Goal: Task Accomplishment & Management: Use online tool/utility

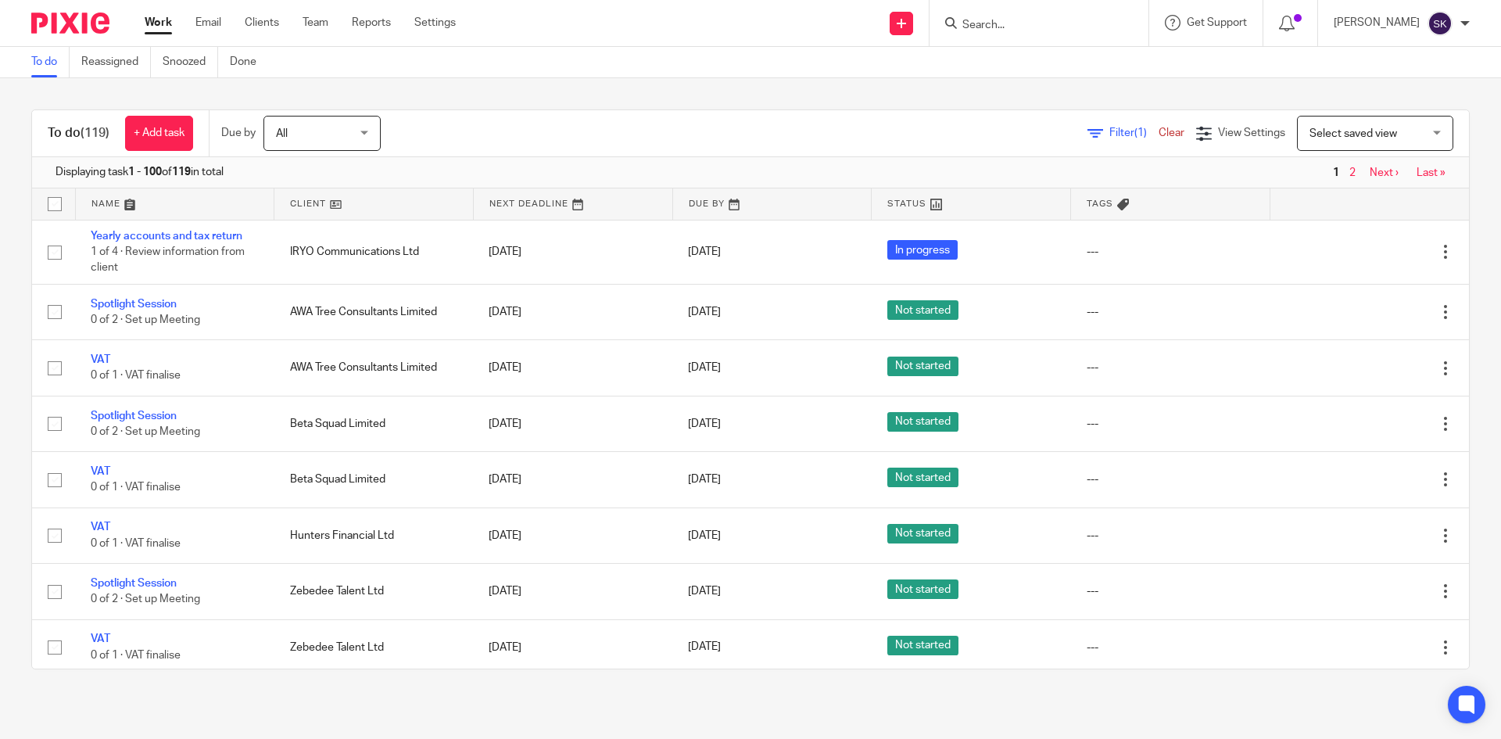
click at [1012, 23] on input "Search" at bounding box center [1031, 26] width 141 height 14
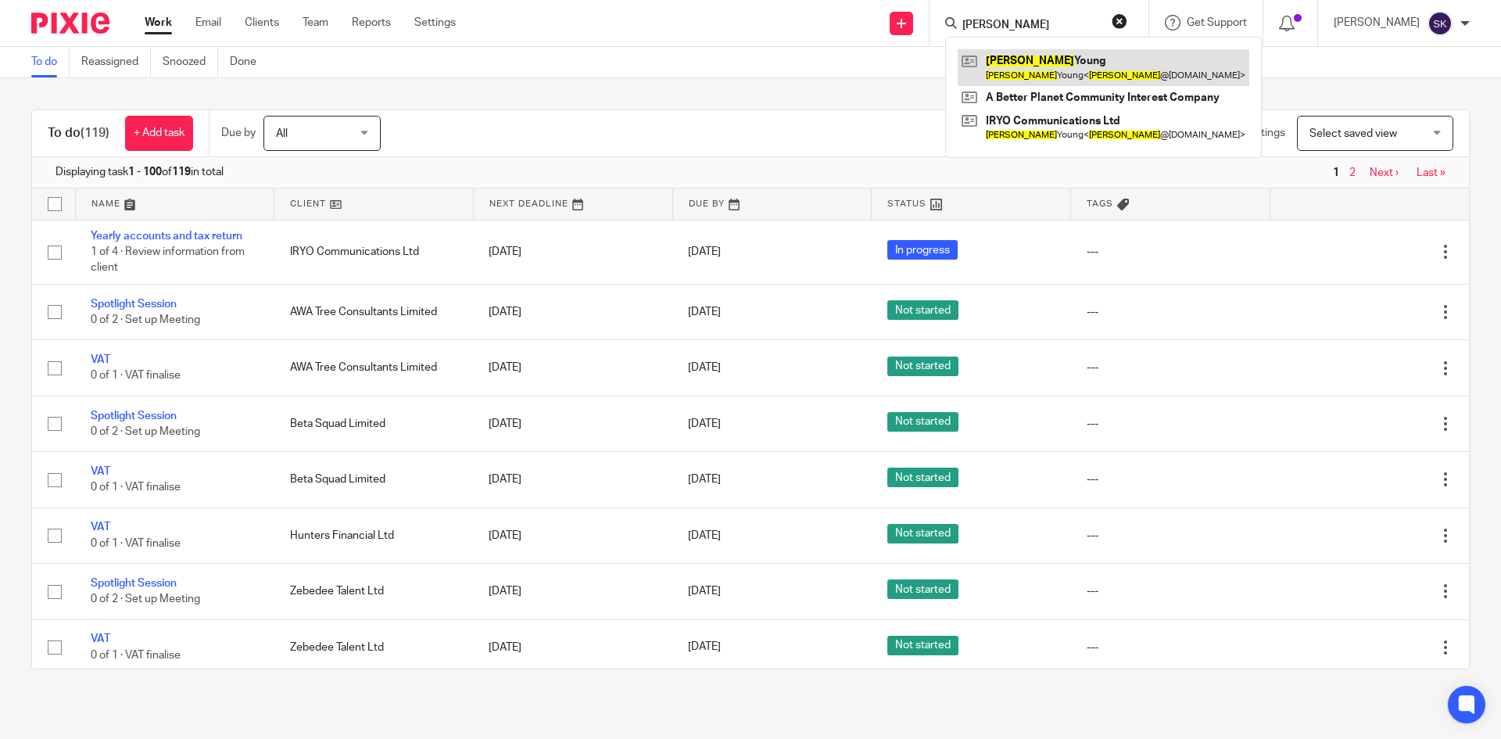
type input "GARY"
click at [1045, 59] on link at bounding box center [1104, 67] width 292 height 36
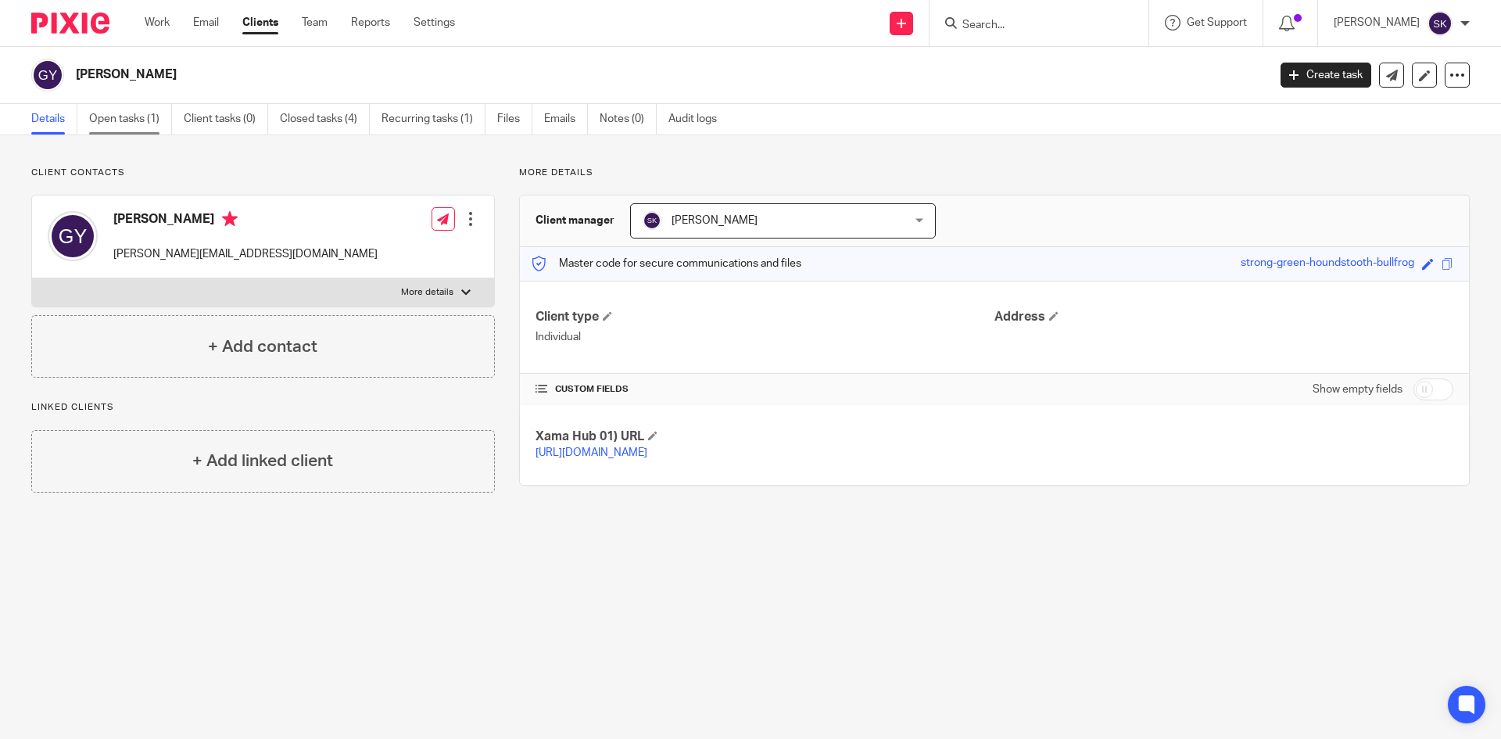
click at [127, 116] on link "Open tasks (1)" at bounding box center [130, 119] width 83 height 30
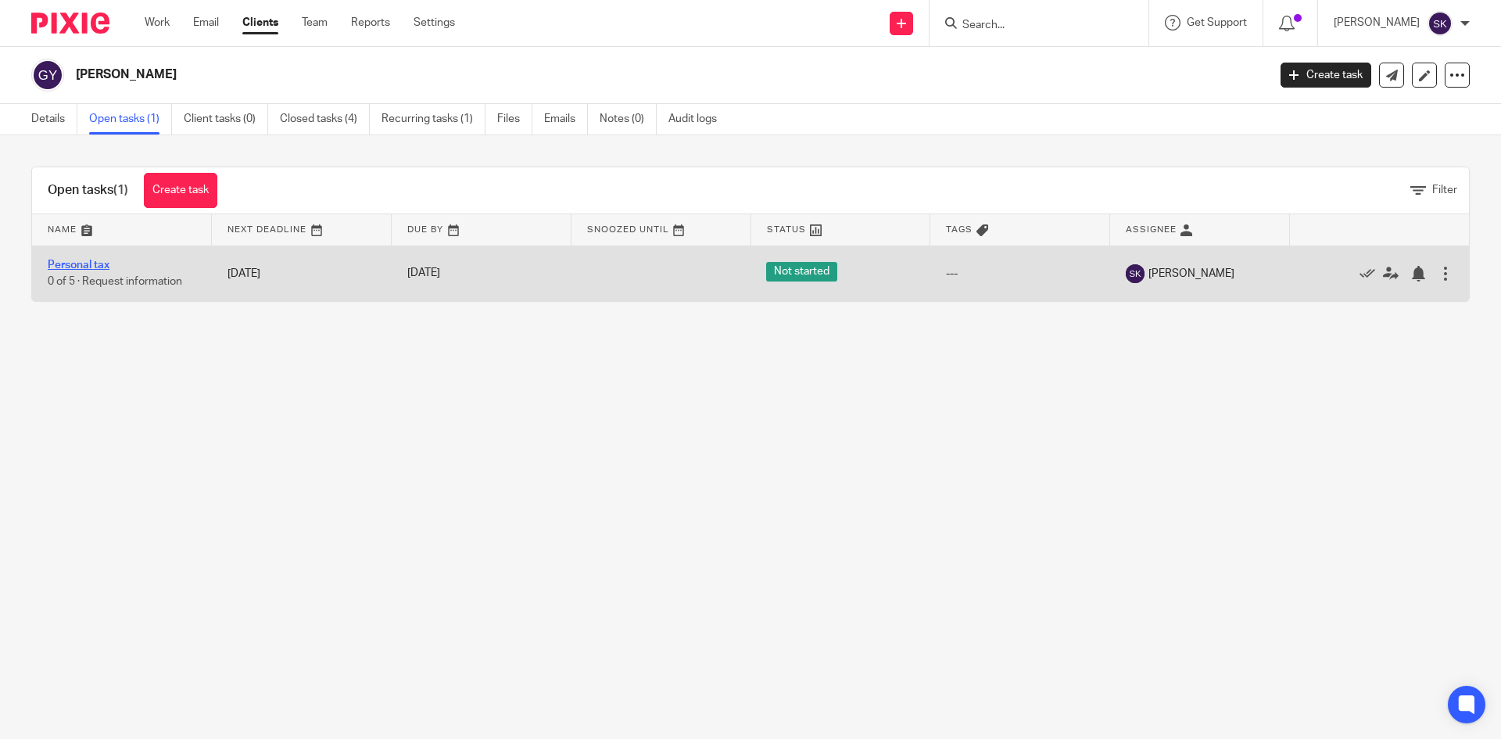
click at [97, 264] on link "Personal tax" at bounding box center [79, 265] width 62 height 11
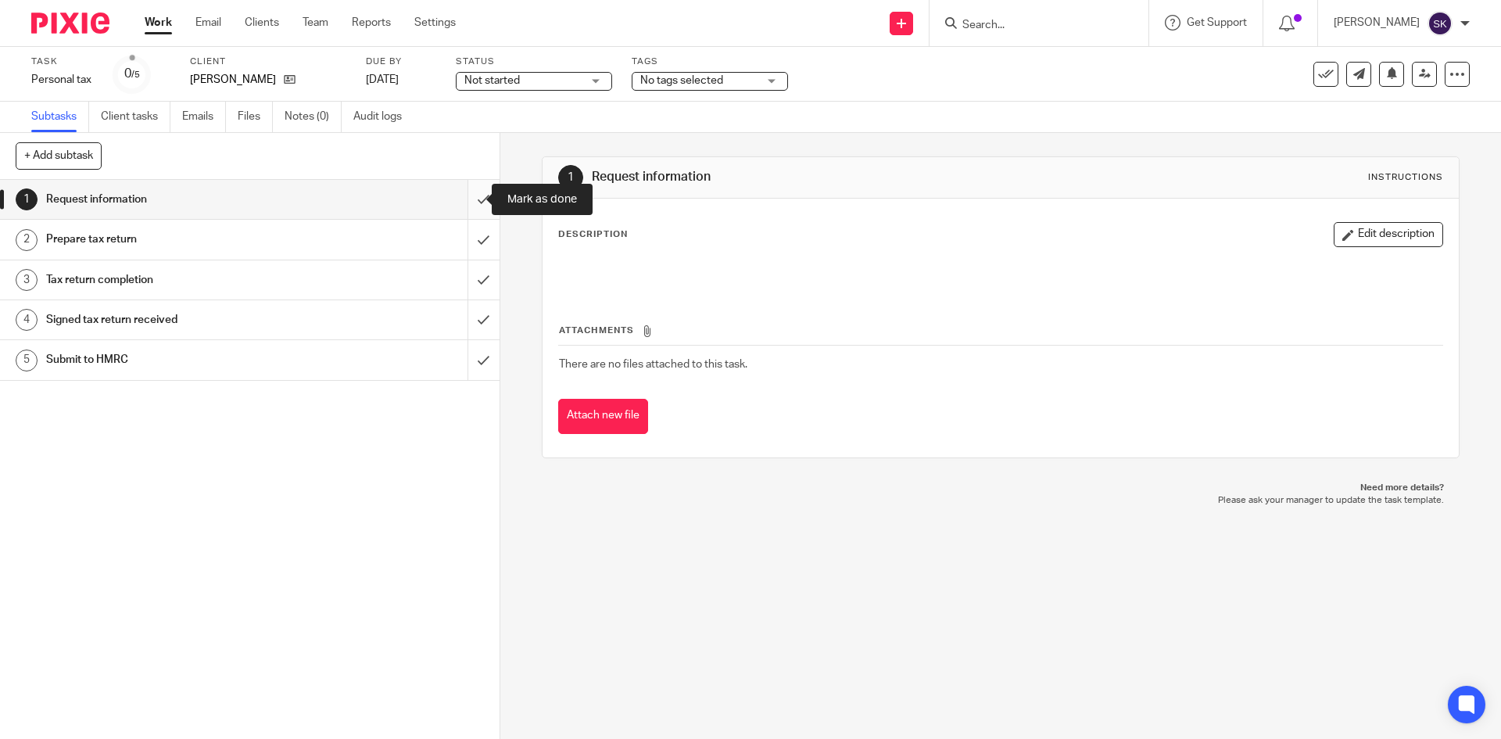
click at [472, 198] on input "submit" at bounding box center [250, 199] width 500 height 39
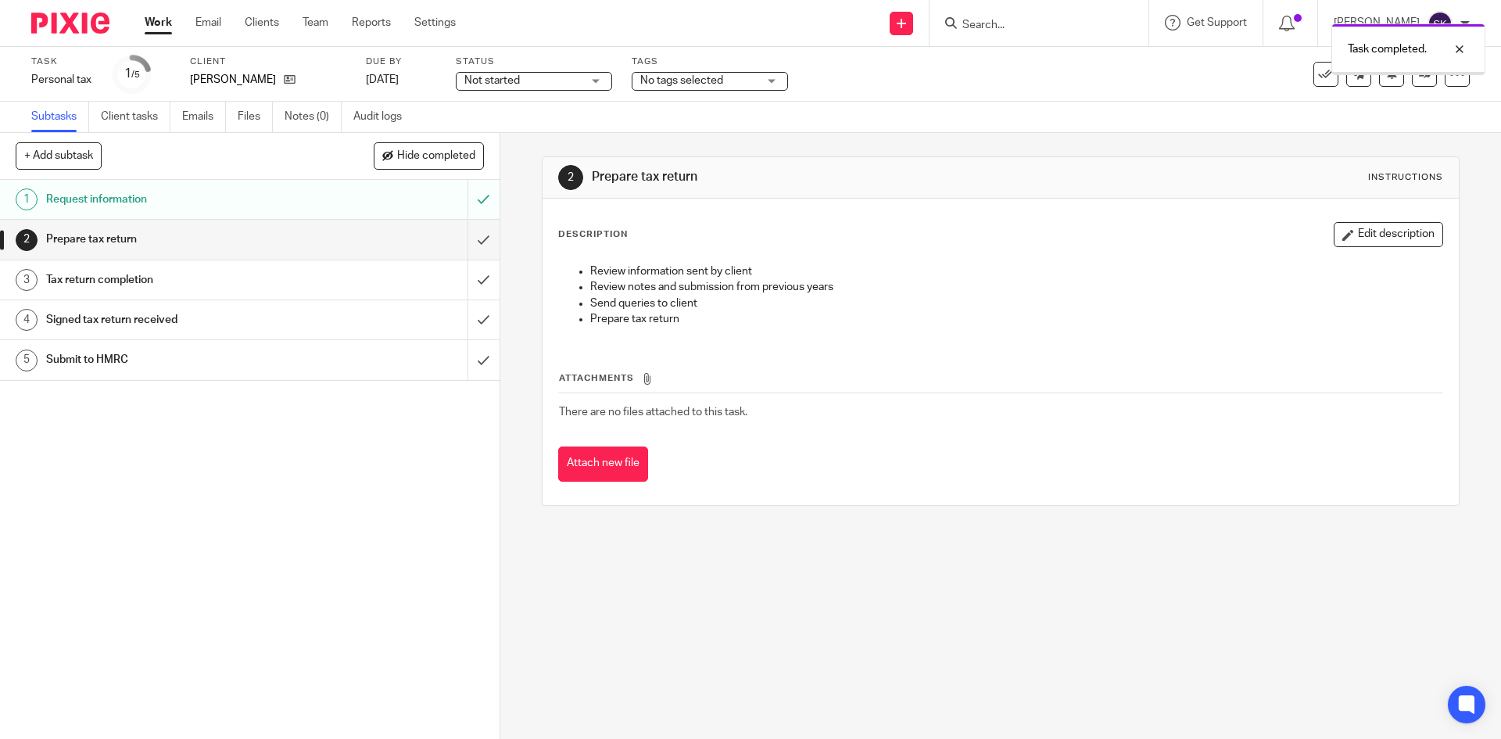
click at [469, 235] on input "submit" at bounding box center [250, 239] width 500 height 39
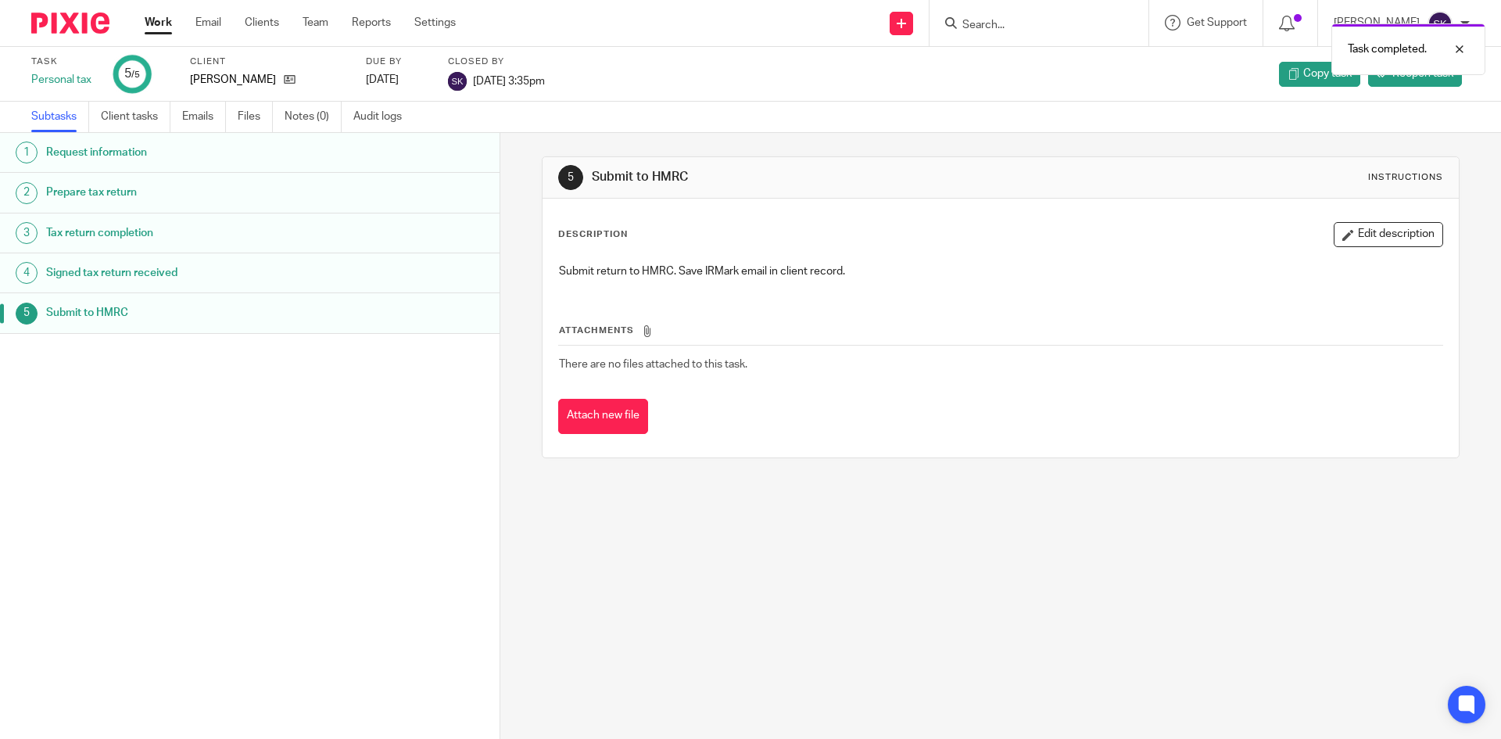
click at [158, 29] on link "Work" at bounding box center [158, 23] width 27 height 16
